Goal: Transaction & Acquisition: Obtain resource

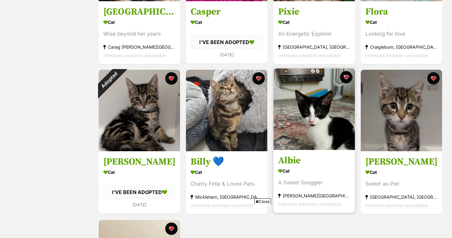
scroll to position [358, 0]
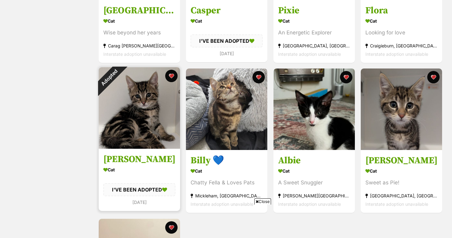
click at [143, 188] on div "I'VE BEEN ADOPTED" at bounding box center [139, 189] width 72 height 13
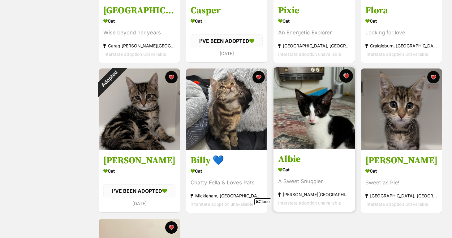
click at [345, 74] on button "favourite" at bounding box center [347, 76] width 14 height 14
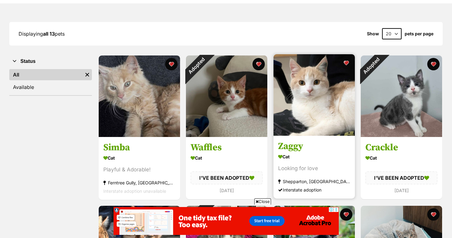
scroll to position [68, 0]
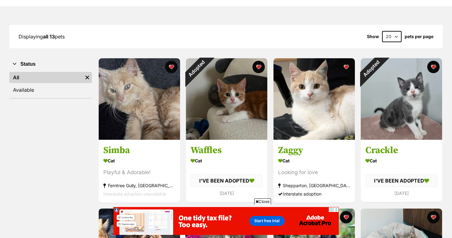
click at [265, 201] on span "Close" at bounding box center [262, 201] width 17 height 6
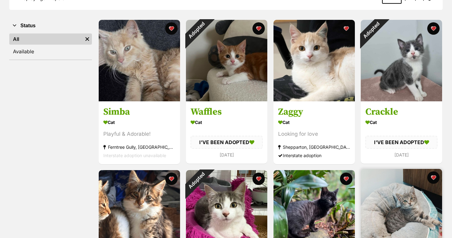
scroll to position [0, 0]
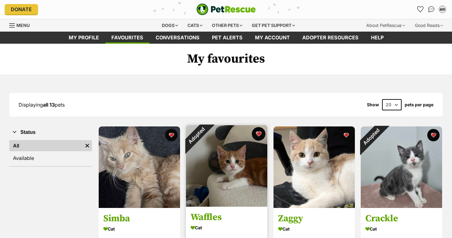
click at [257, 132] on button "favourite" at bounding box center [259, 134] width 14 height 14
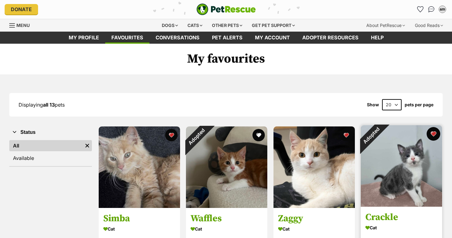
click at [434, 131] on button "favourite" at bounding box center [434, 134] width 14 height 14
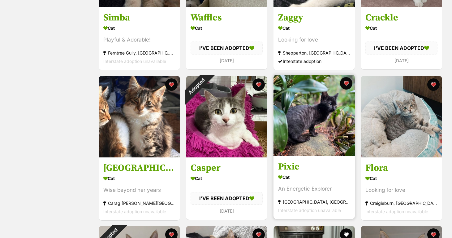
scroll to position [202, 0]
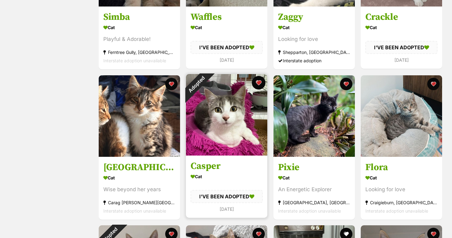
click at [259, 81] on button "favourite" at bounding box center [259, 83] width 14 height 14
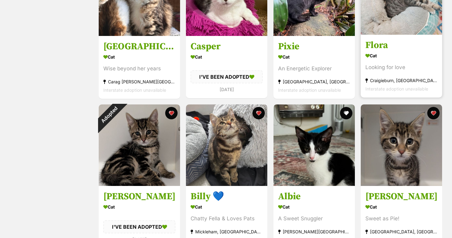
scroll to position [358, 0]
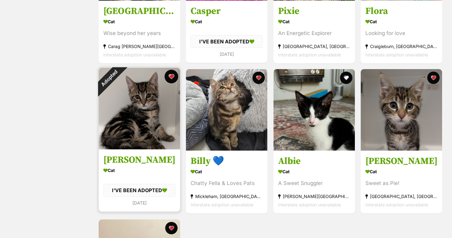
click at [171, 78] on button "favourite" at bounding box center [172, 77] width 14 height 14
click at [172, 79] on button "favourite" at bounding box center [172, 77] width 14 height 14
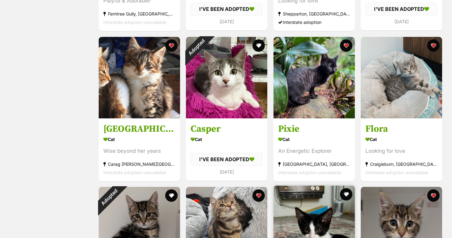
scroll to position [240, 0]
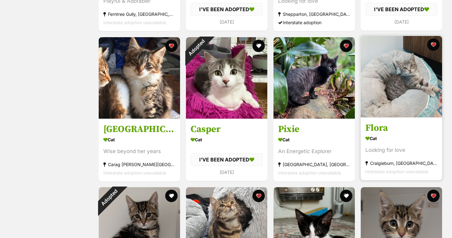
click at [386, 122] on h3 "Flora" at bounding box center [402, 128] width 72 height 12
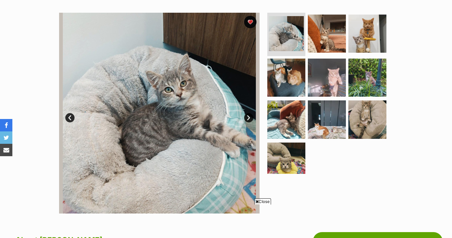
scroll to position [118, 0]
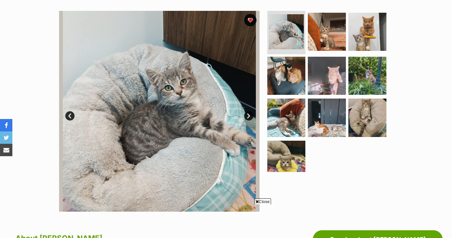
click at [128, 93] on div "Available 1 of 10 images 1 of 10 images 1 of 10 images 1 of 10 images 1 of 10 i…" at bounding box center [159, 111] width 201 height 201
click at [248, 114] on link "Next" at bounding box center [248, 115] width 9 height 9
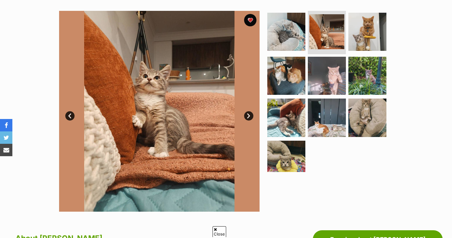
click at [244, 114] on link "Next" at bounding box center [248, 115] width 9 height 9
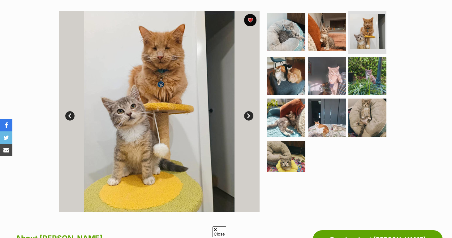
click at [247, 115] on link "Next" at bounding box center [248, 115] width 9 height 9
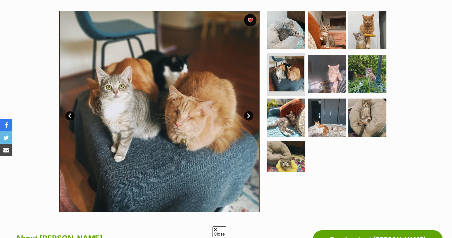
click at [247, 115] on link "Next" at bounding box center [248, 115] width 9 height 9
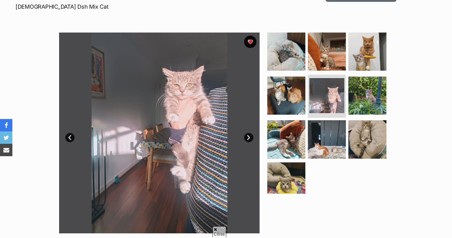
scroll to position [96, 0]
click at [71, 137] on link "Prev" at bounding box center [69, 137] width 9 height 9
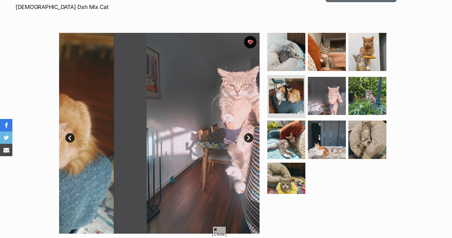
click at [71, 137] on link "Prev" at bounding box center [69, 137] width 9 height 9
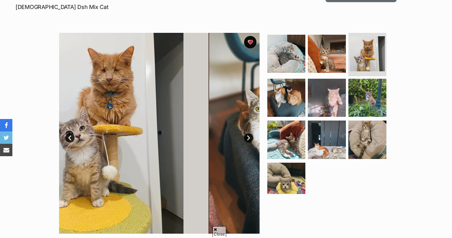
click at [71, 138] on link "Prev" at bounding box center [69, 137] width 9 height 9
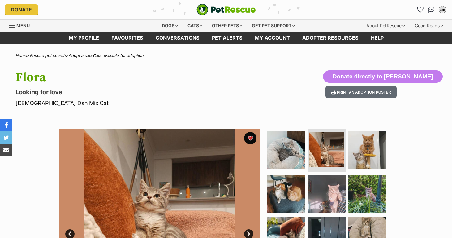
scroll to position [0, 0]
